Goal: Task Accomplishment & Management: Manage account settings

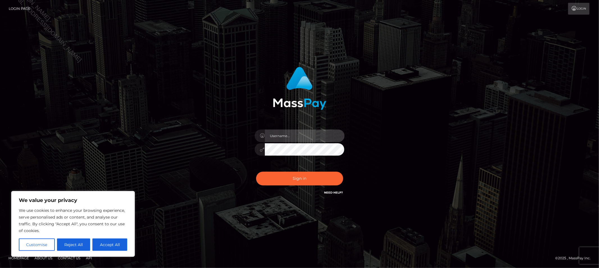
click at [293, 138] on input "text" at bounding box center [305, 136] width 80 height 13
type input "Allyssa"
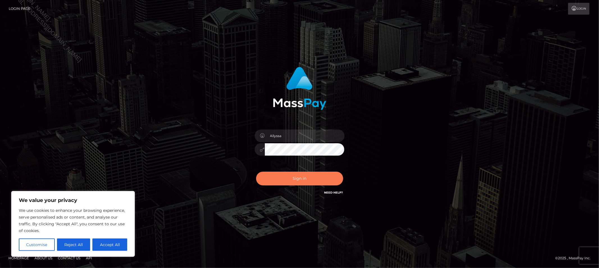
click at [298, 181] on button "Sign in" at bounding box center [299, 179] width 87 height 14
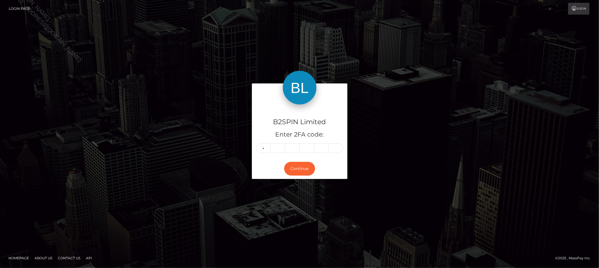
type input "4"
type input "7"
type input "0"
type input "1"
type input "0"
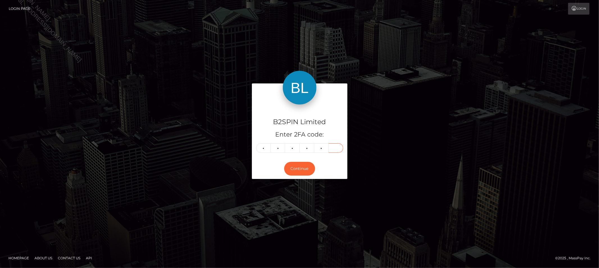
type input "5"
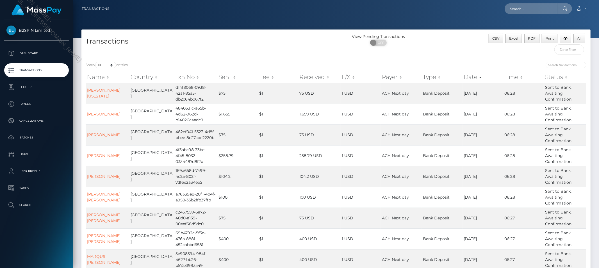
click at [232, 35] on div "Transactions" at bounding box center [208, 46] width 255 height 24
click at [380, 44] on span "OFF" at bounding box center [380, 43] width 14 height 6
checkbox input "true"
click at [97, 63] on select "10 25 50 100 250 500 1,000 3,500" at bounding box center [105, 65] width 21 height 6
select select "3500"
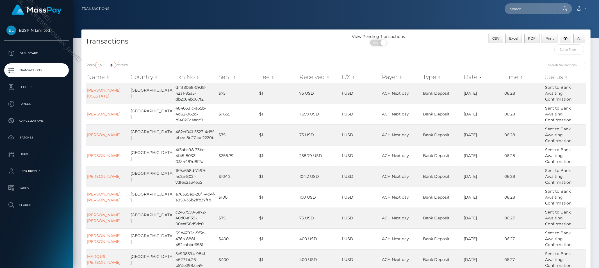
click at [96, 62] on select "10 25 50 100 250 500 1,000 3,500" at bounding box center [105, 65] width 21 height 6
click at [266, 42] on h4 "Transactions" at bounding box center [209, 42] width 246 height 10
click at [459, 57] on div "View Pending Transactions ON OFF" at bounding box center [399, 46] width 127 height 24
click at [271, 45] on h4 "Transactions" at bounding box center [209, 42] width 246 height 10
drag, startPoint x: 566, startPoint y: 48, endPoint x: 569, endPoint y: 55, distance: 6.6
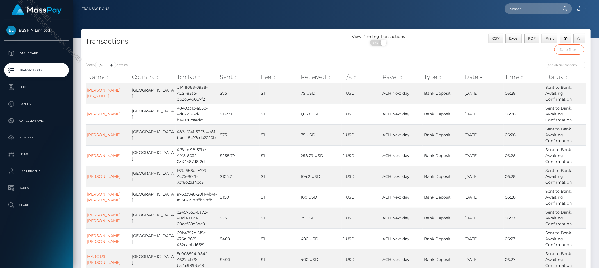
click at [566, 48] on input "text" at bounding box center [570, 49] width 30 height 10
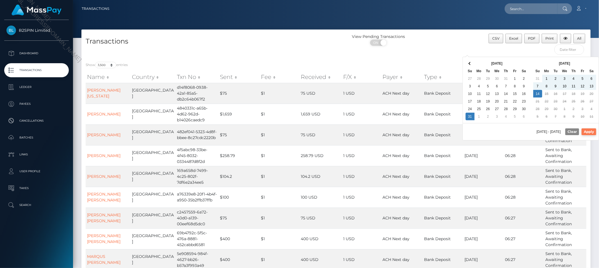
click at [587, 130] on button "Apply" at bounding box center [589, 131] width 15 height 7
type input "08/31/2025 - 09/14/2025"
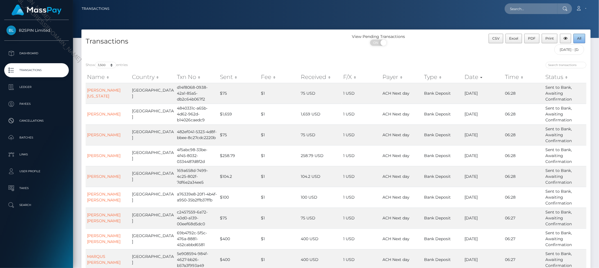
drag, startPoint x: 580, startPoint y: 40, endPoint x: 575, endPoint y: 47, distance: 9.0
click at [580, 40] on span "All" at bounding box center [580, 38] width 4 height 4
click at [464, 10] on div "Loading... Loading... Account Edit Profile Logout" at bounding box center [352, 9] width 477 height 12
click at [519, 10] on input "text" at bounding box center [531, 8] width 53 height 11
paste input "bd95622a-5568-4b51-b46f-7ce9ecd3ba9e"
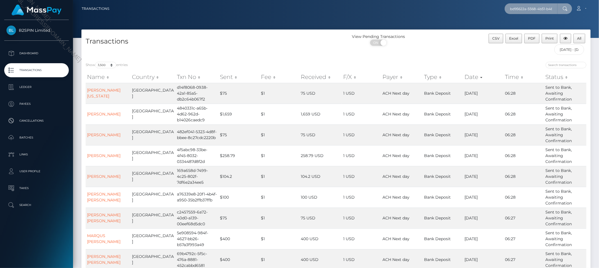
scroll to position [0, 26]
type input "bd95622a-5568-4b51-b46f-7ce9ecd3ba9e"
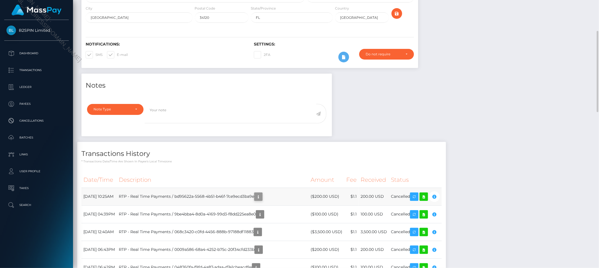
scroll to position [67, 164]
click at [262, 200] on icon "button" at bounding box center [258, 196] width 7 height 7
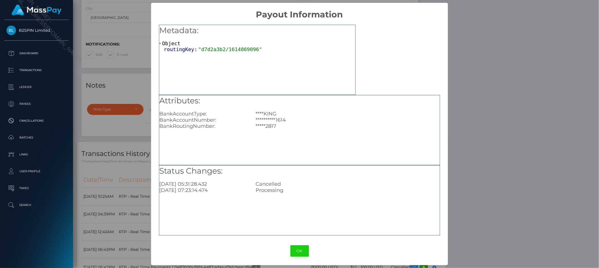
click at [524, 125] on div "**********" at bounding box center [299, 134] width 599 height 268
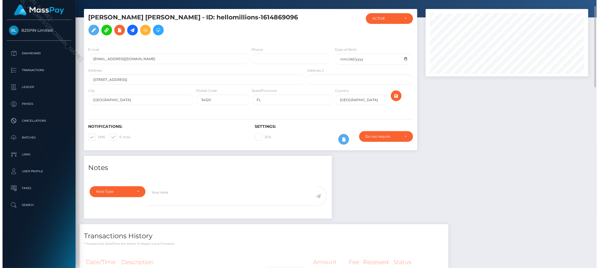
scroll to position [0, 0]
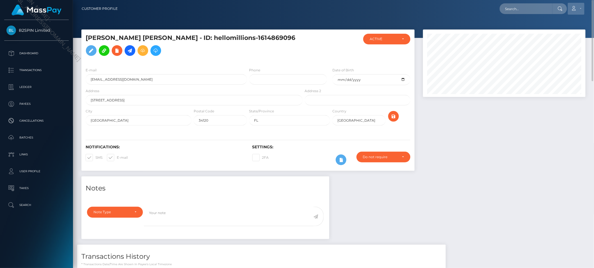
click at [580, 7] on link "Account" at bounding box center [576, 9] width 17 height 12
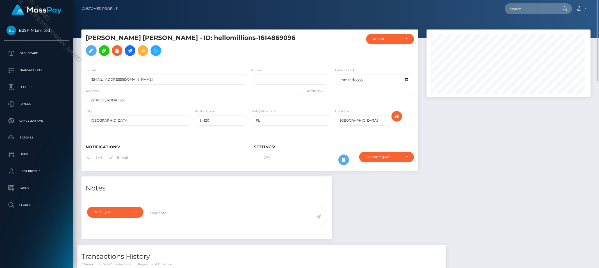
scroll to position [67, 164]
click at [555, 35] on link "Logout" at bounding box center [568, 36] width 45 height 10
